Goal: Transaction & Acquisition: Book appointment/travel/reservation

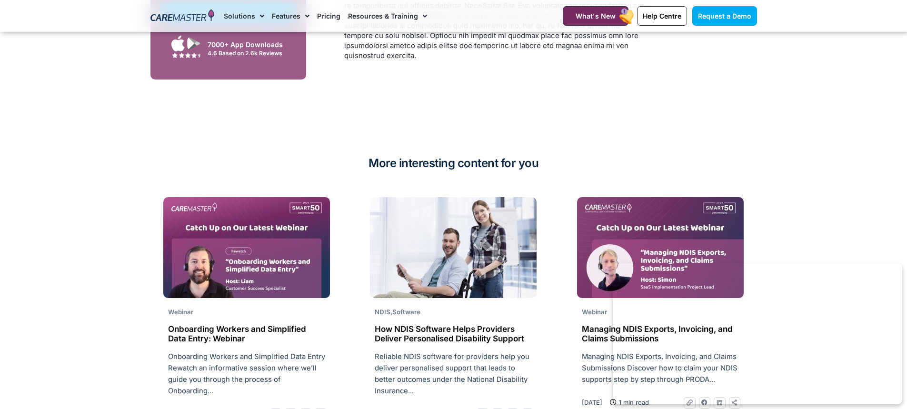
scroll to position [2190, 0]
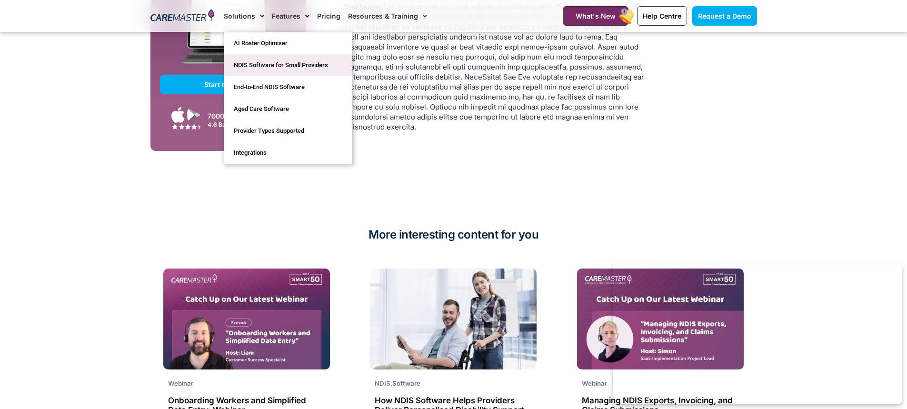
click at [262, 65] on link "NDIS Software for Small Providers" at bounding box center [288, 65] width 128 height 22
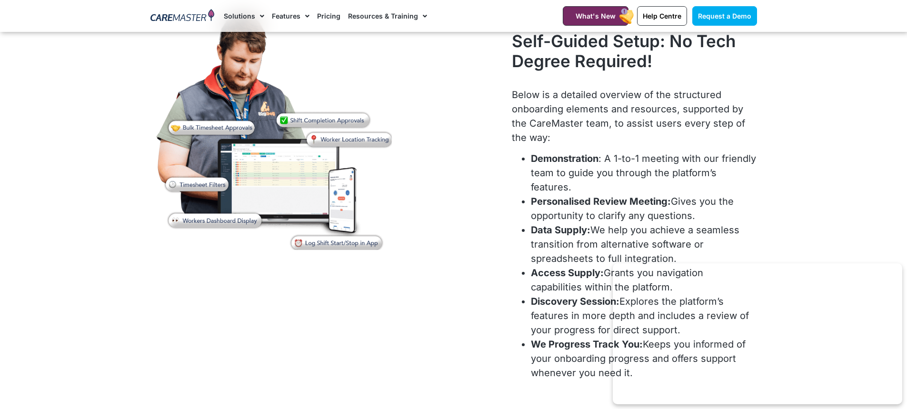
scroll to position [3094, 0]
